Goal: Task Accomplishment & Management: Use online tool/utility

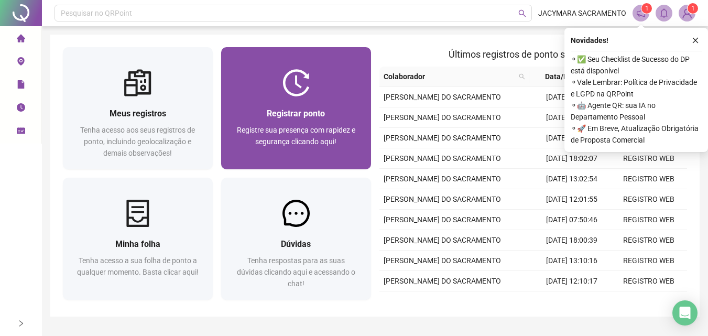
click at [297, 92] on img at bounding box center [296, 82] width 27 height 27
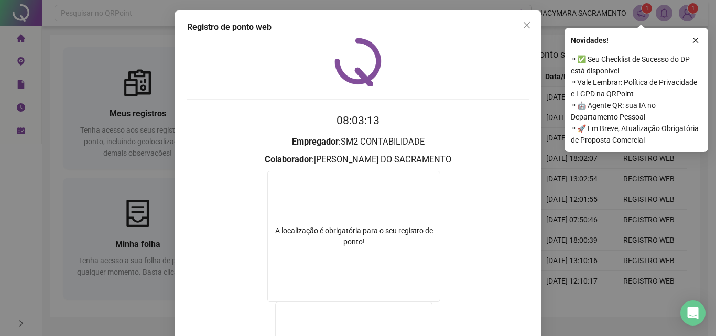
click at [523, 25] on icon "close" at bounding box center [527, 25] width 8 height 8
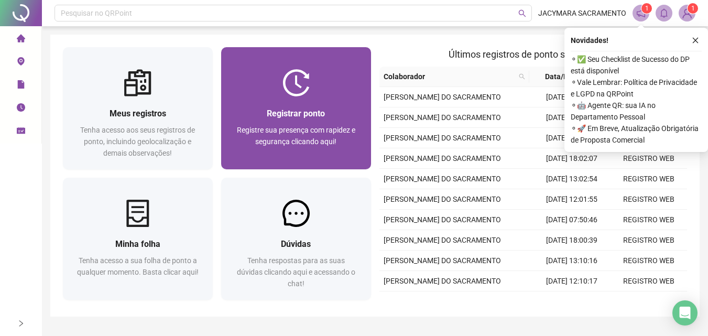
click at [305, 120] on div "Registrar ponto" at bounding box center [296, 113] width 125 height 13
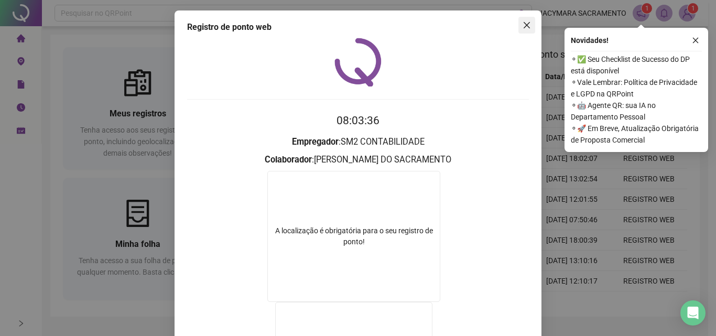
click at [524, 26] on icon "close" at bounding box center [527, 25] width 6 height 6
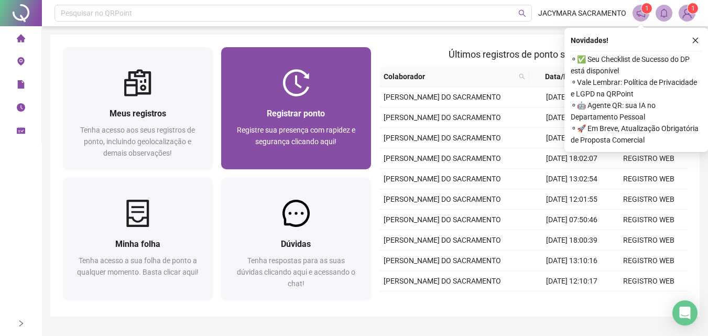
click at [298, 66] on div "Registrar ponto Registre sua presença com rapidez e segurança clicando aqui!" at bounding box center [296, 108] width 150 height 122
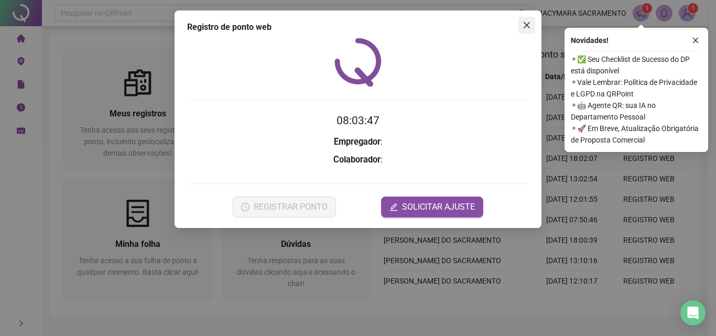
click at [525, 23] on icon "close" at bounding box center [527, 25] width 6 height 6
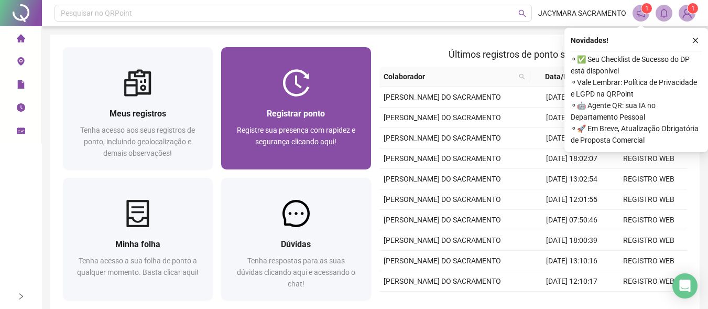
click at [298, 90] on img at bounding box center [296, 82] width 27 height 27
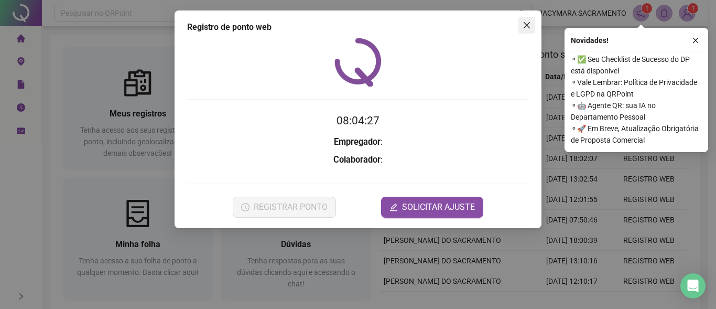
click at [526, 23] on icon "close" at bounding box center [527, 25] width 8 height 8
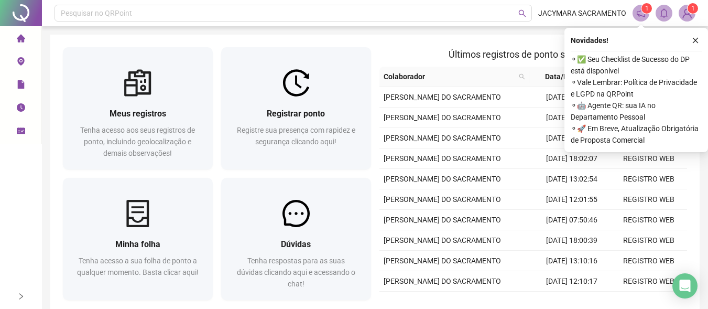
click at [683, 7] on img at bounding box center [687, 13] width 16 height 16
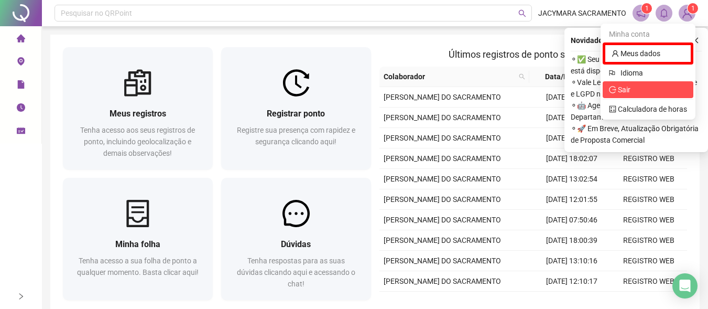
click at [627, 92] on span "Sair" at bounding box center [624, 89] width 13 height 8
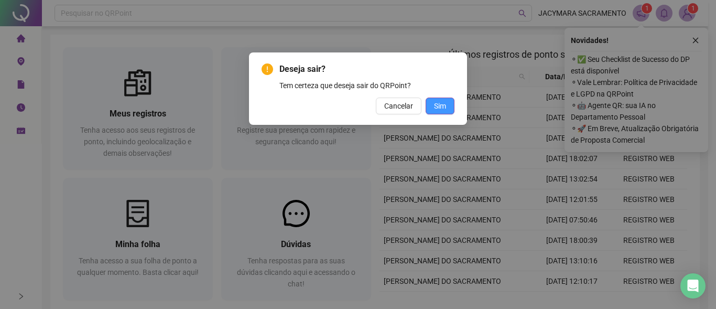
click at [435, 103] on span "Sim" at bounding box center [440, 106] width 12 height 12
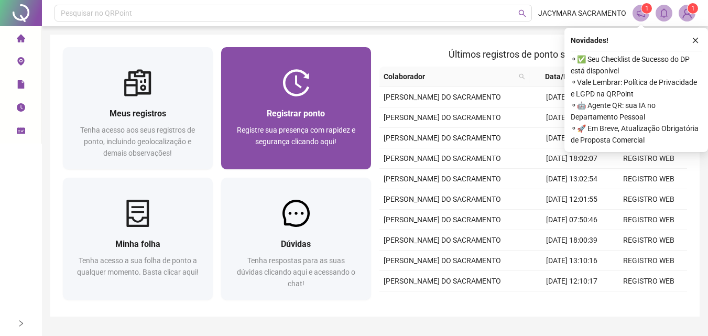
click at [297, 112] on span "Registrar ponto" at bounding box center [296, 114] width 58 height 10
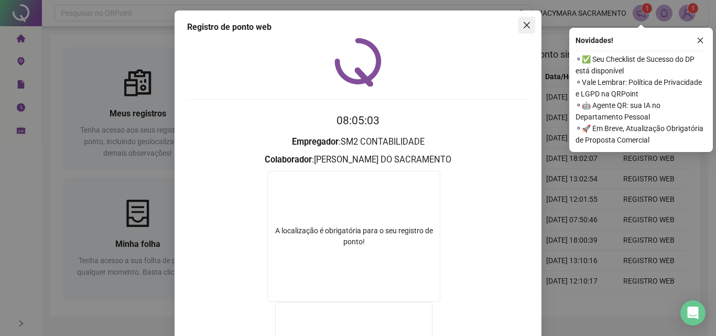
click at [523, 24] on icon "close" at bounding box center [527, 25] width 8 height 8
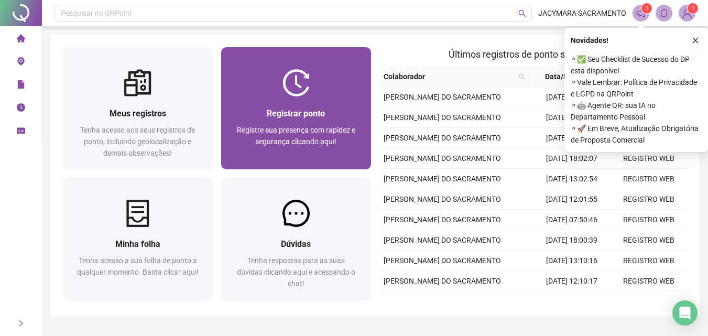
click at [289, 90] on img at bounding box center [296, 82] width 27 height 27
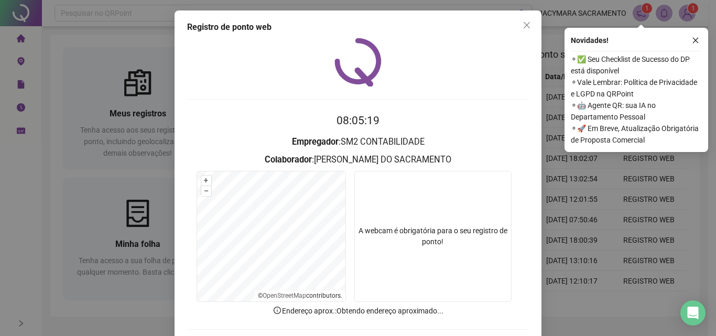
scroll to position [50, 0]
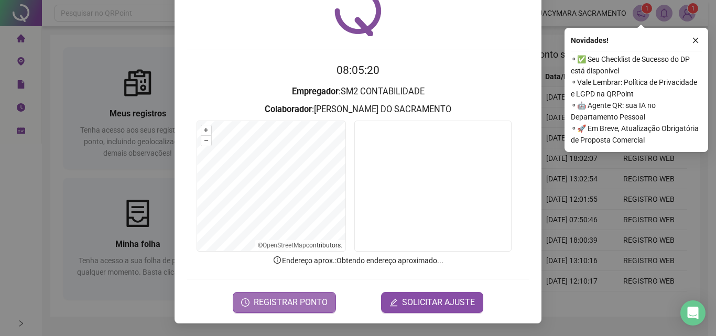
click at [293, 302] on span "REGISTRAR PONTO" at bounding box center [291, 302] width 74 height 13
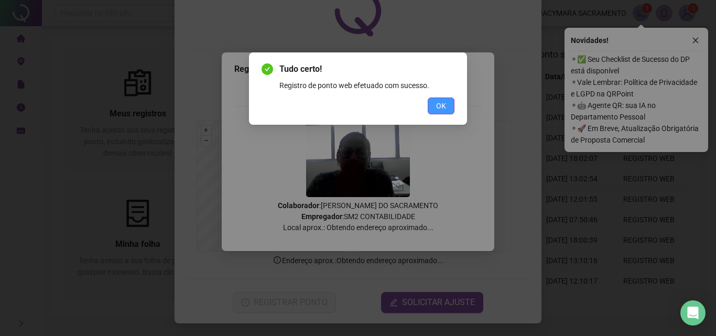
click at [446, 107] on button "OK" at bounding box center [441, 106] width 27 height 17
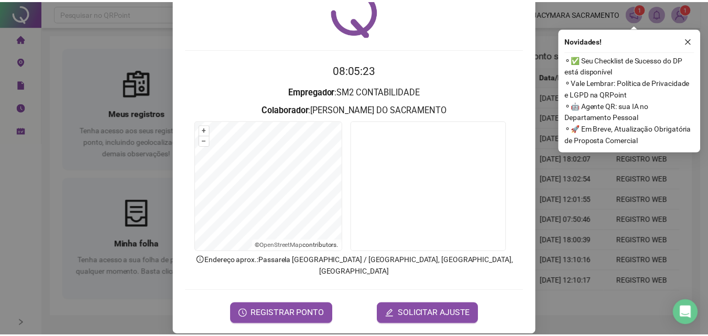
scroll to position [0, 0]
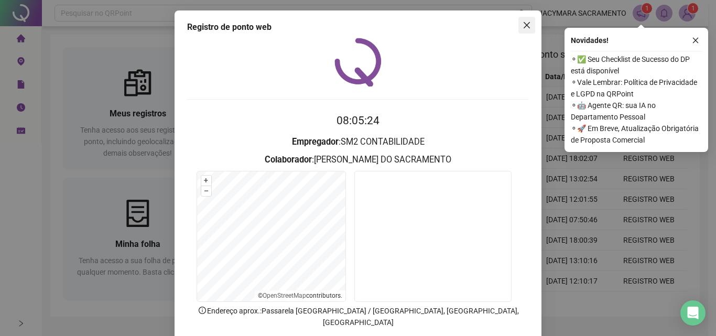
click at [518, 25] on span "Close" at bounding box center [526, 25] width 17 height 8
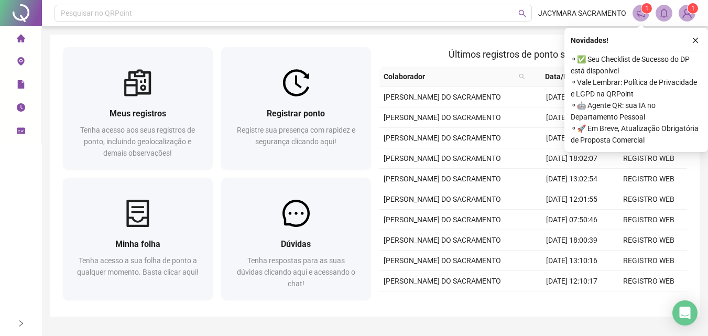
click at [691, 41] on button "button" at bounding box center [695, 40] width 13 height 13
